Goal: Information Seeking & Learning: Learn about a topic

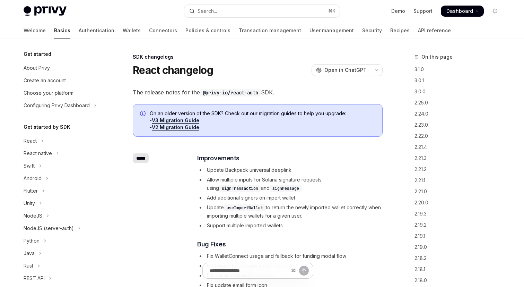
scroll to position [163, 0]
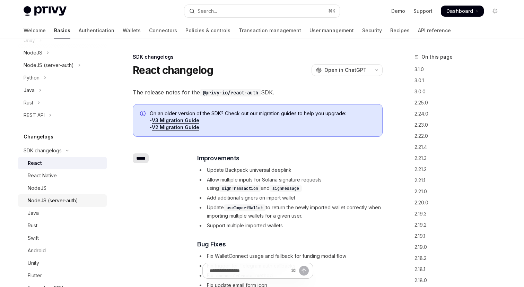
click at [82, 201] on div "NodeJS (server-auth)" at bounding box center [65, 200] width 75 height 8
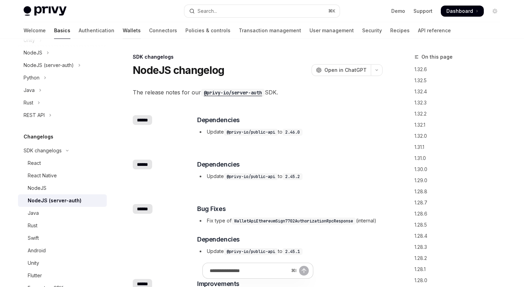
click at [123, 33] on link "Wallets" at bounding box center [132, 30] width 18 height 17
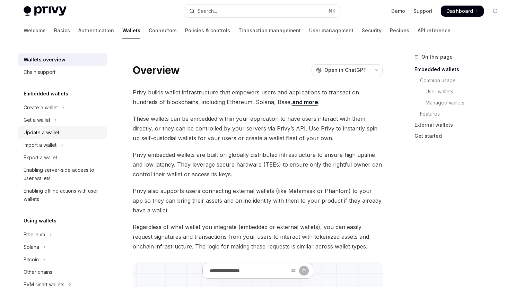
click at [83, 133] on div "Update a wallet" at bounding box center [63, 132] width 79 height 8
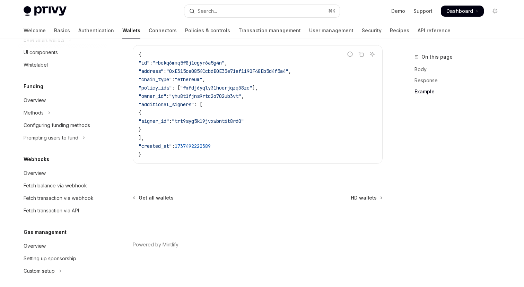
scroll to position [309, 0]
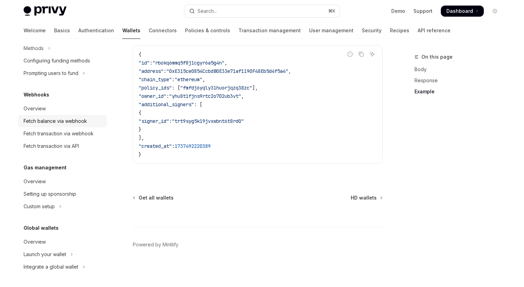
click at [86, 121] on div "Fetch balance via webhook" at bounding box center [63, 121] width 79 height 8
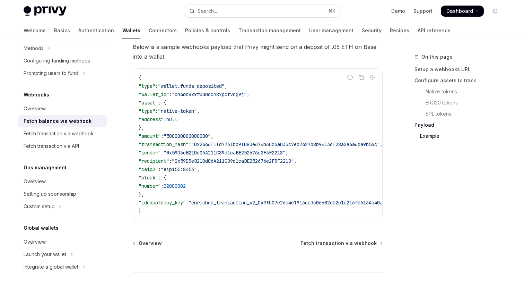
scroll to position [1247, 0]
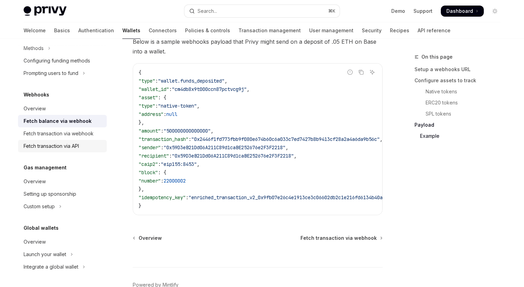
click at [76, 147] on div "Fetch transaction via API" at bounding box center [51, 146] width 55 height 8
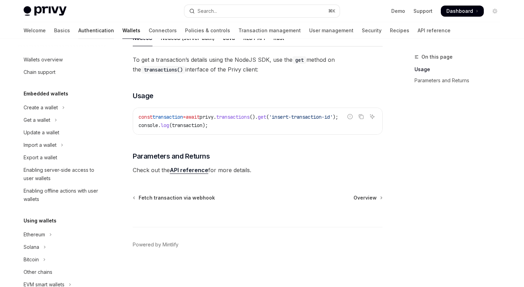
click at [78, 31] on link "Authentication" at bounding box center [96, 30] width 36 height 17
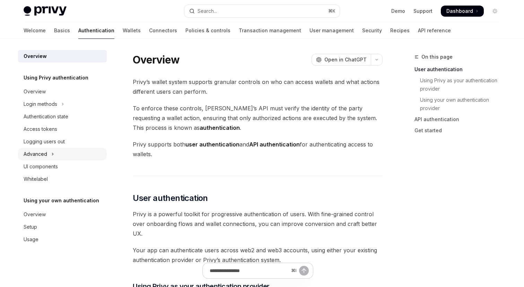
click at [37, 153] on div "Advanced" at bounding box center [36, 154] width 24 height 8
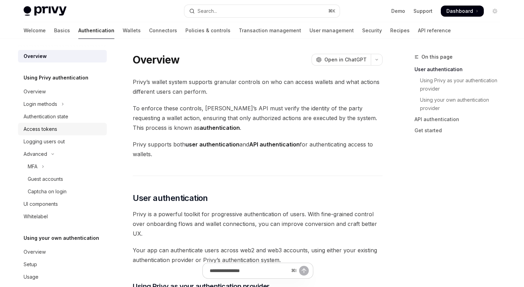
click at [81, 133] on link "Access tokens" at bounding box center [62, 129] width 89 height 12
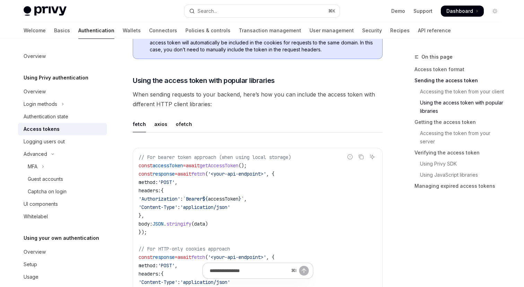
scroll to position [610, 0]
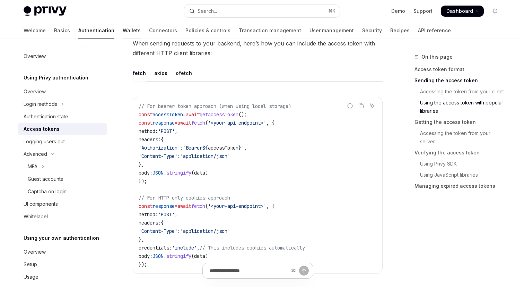
click at [123, 32] on link "Wallets" at bounding box center [132, 30] width 18 height 17
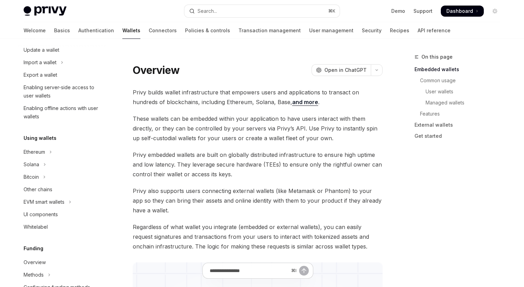
scroll to position [87, 0]
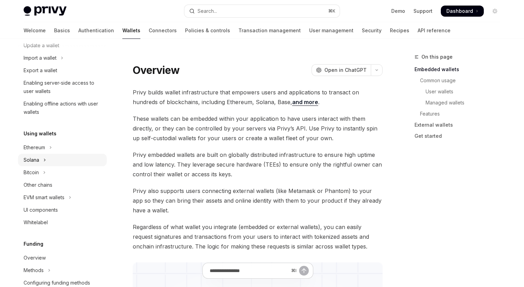
click at [51, 160] on button "Solana" at bounding box center [62, 160] width 89 height 12
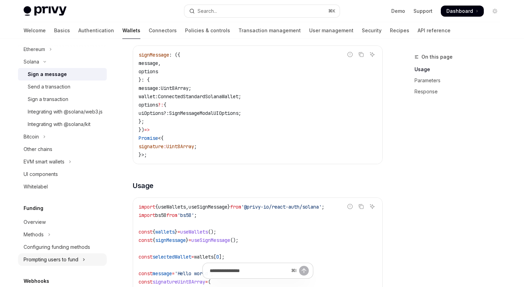
scroll to position [181, 0]
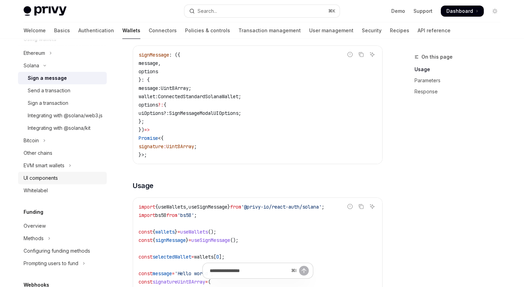
click at [70, 184] on link "UI components" at bounding box center [62, 178] width 89 height 12
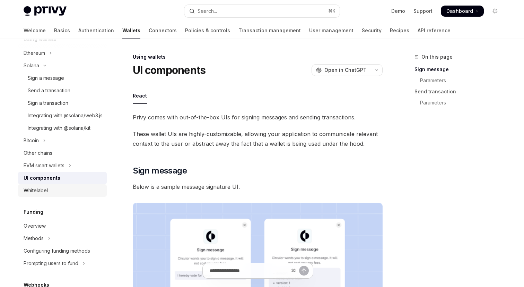
click at [75, 197] on link "Whitelabel" at bounding box center [62, 190] width 89 height 12
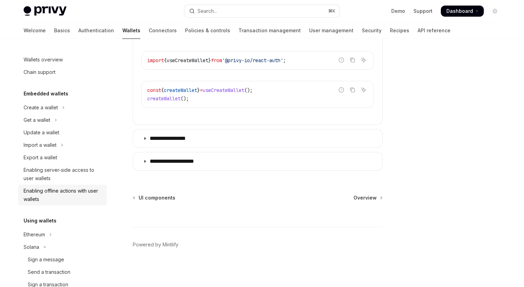
click at [96, 192] on div "Enabling offline actions with user wallets" at bounding box center [63, 194] width 79 height 17
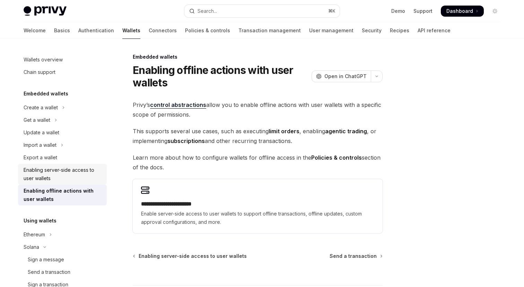
click at [95, 179] on div "Enabling server-side access to user wallets" at bounding box center [63, 174] width 79 height 17
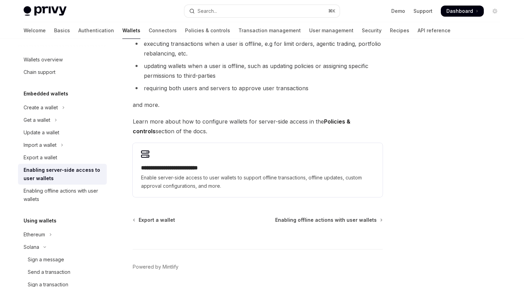
scroll to position [113, 0]
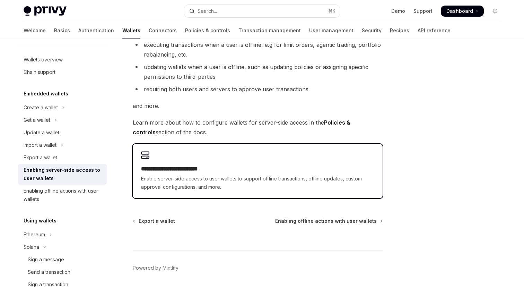
click at [156, 170] on h2 "**********" at bounding box center [257, 169] width 233 height 8
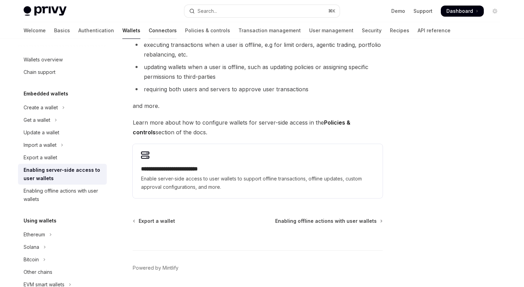
click at [149, 30] on link "Connectors" at bounding box center [163, 30] width 28 height 17
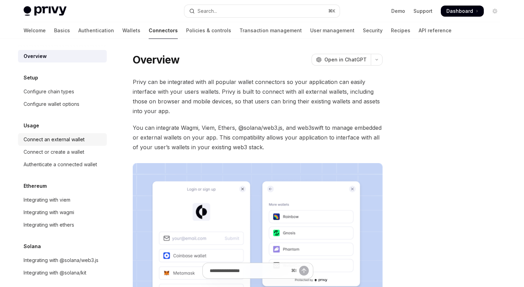
click at [89, 138] on div "Connect an external wallet" at bounding box center [63, 139] width 79 height 8
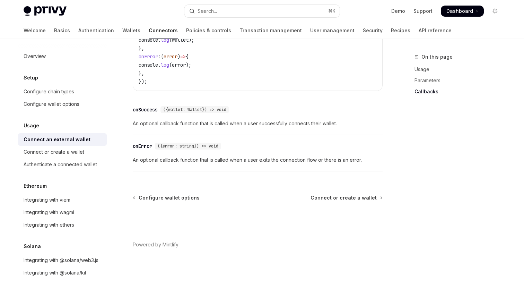
scroll to position [6, 0]
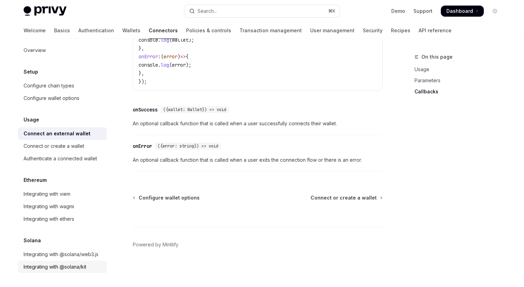
click at [65, 267] on div "Integrating with @solana/kit" at bounding box center [55, 266] width 63 height 8
type textarea "*"
